Goal: Navigation & Orientation: Find specific page/section

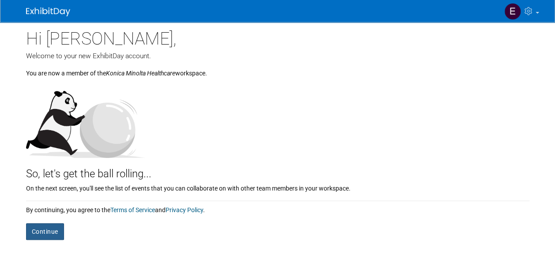
click at [39, 229] on button "Continue" at bounding box center [45, 231] width 38 height 17
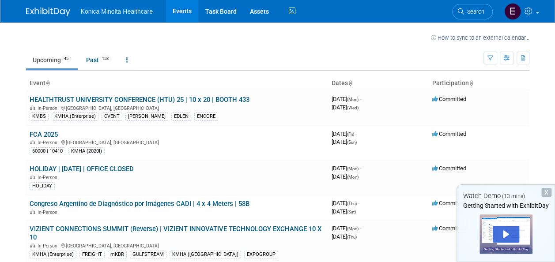
click at [550, 191] on div "X" at bounding box center [546, 192] width 10 height 9
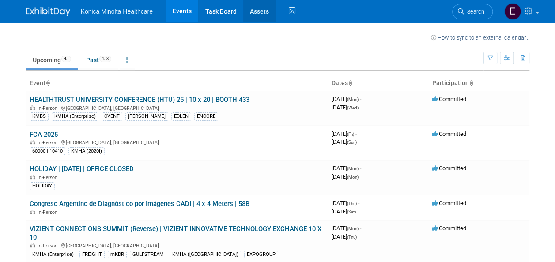
click at [257, 12] on link "Assets" at bounding box center [259, 11] width 32 height 22
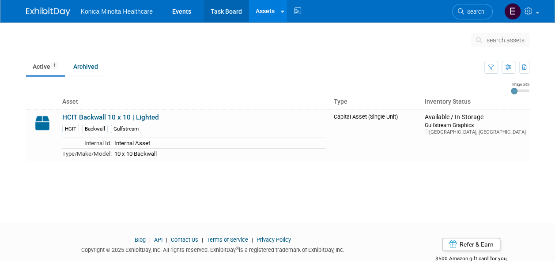
click at [233, 11] on link "Task Board" at bounding box center [226, 11] width 45 height 22
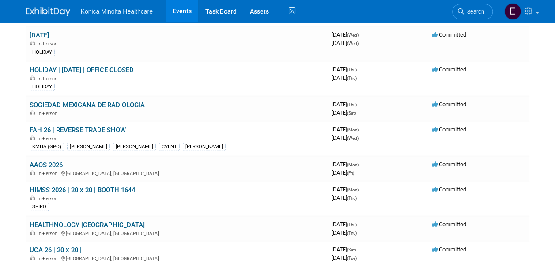
scroll to position [883, 0]
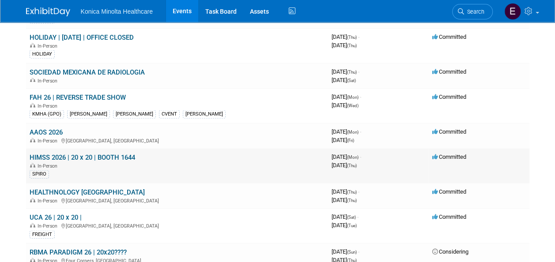
click at [108, 154] on link "HIMSS 2026 | 20 x 20 | BOOTH 1644" at bounding box center [82, 158] width 105 height 8
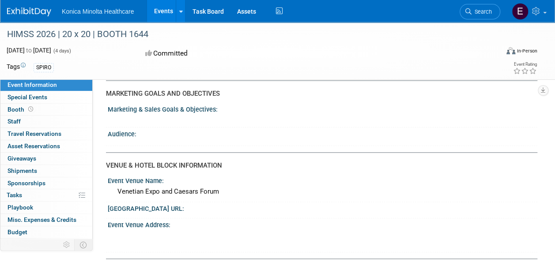
scroll to position [485, 0]
